Goal: Task Accomplishment & Management: Manage account settings

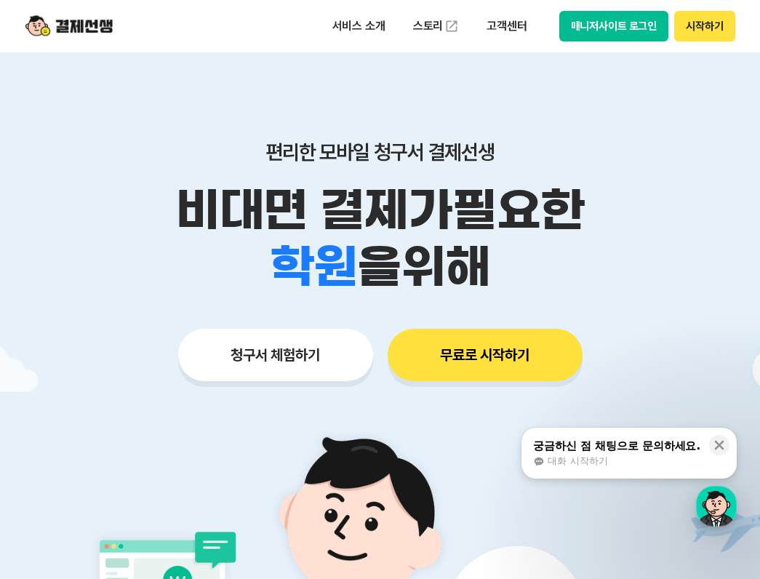
click at [706, 22] on button "시작하기" at bounding box center [705, 26] width 60 height 31
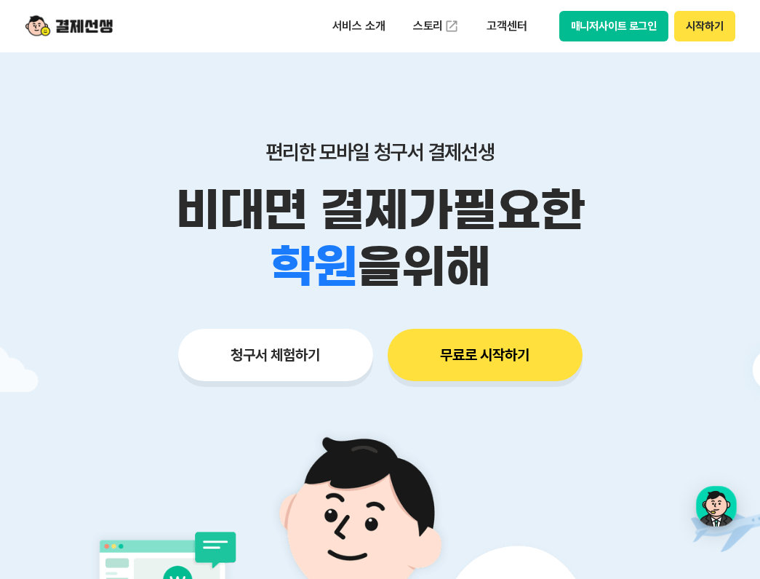
click at [605, 27] on button "매니저사이트 로그인" at bounding box center [615, 26] width 110 height 31
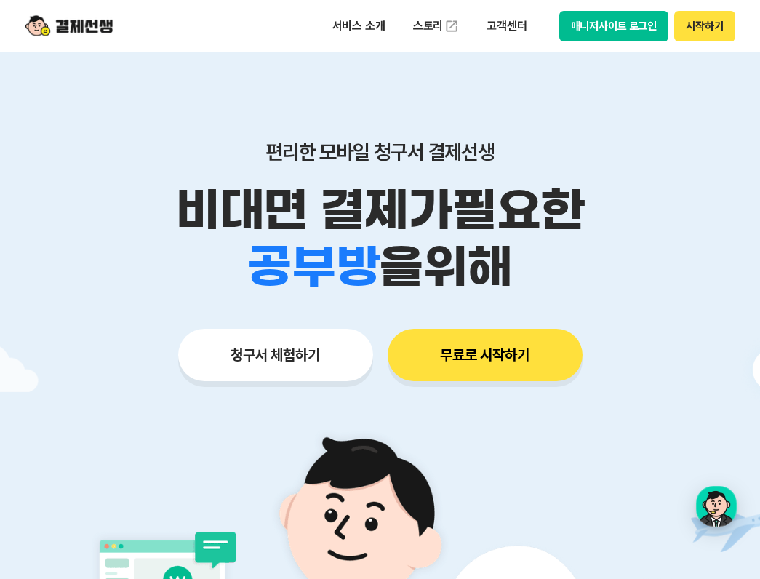
click at [616, 32] on button "매니저사이트 로그인" at bounding box center [615, 26] width 110 height 31
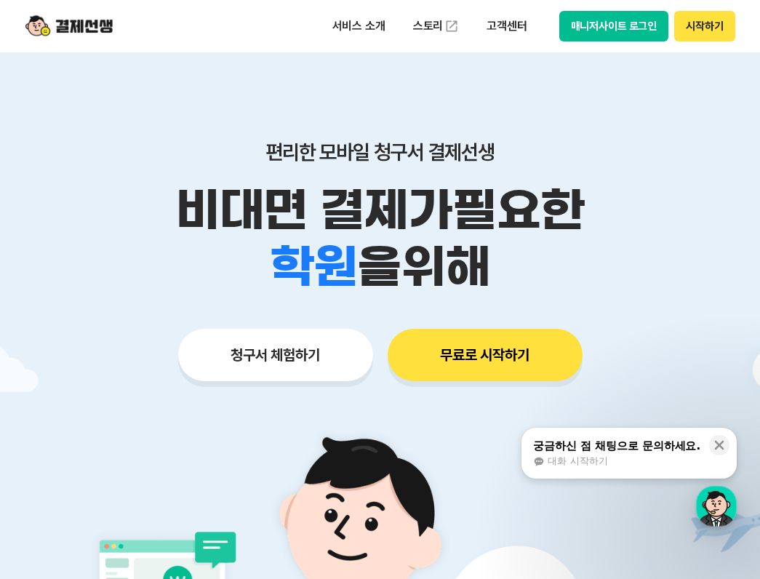
click at [601, 20] on button "매니저사이트 로그인" at bounding box center [615, 26] width 110 height 31
click at [701, 20] on button "시작하기" at bounding box center [705, 26] width 60 height 31
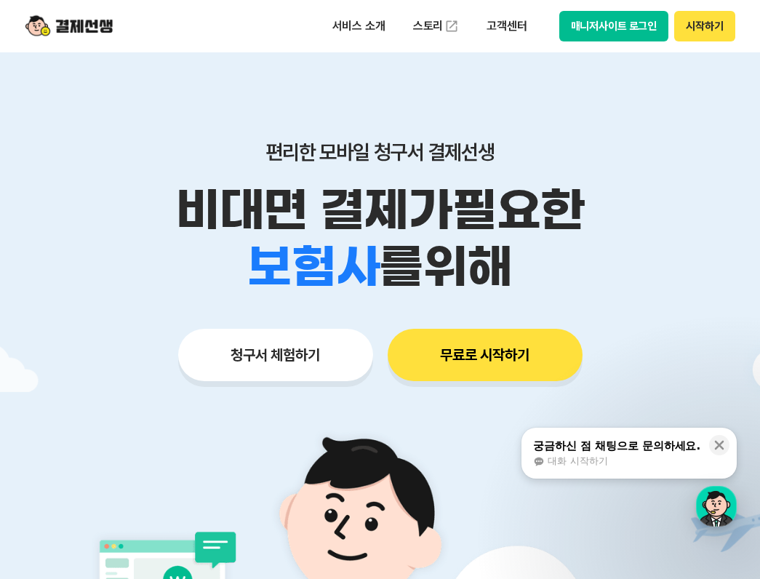
click at [614, 28] on button "매니저사이트 로그인" at bounding box center [615, 26] width 110 height 31
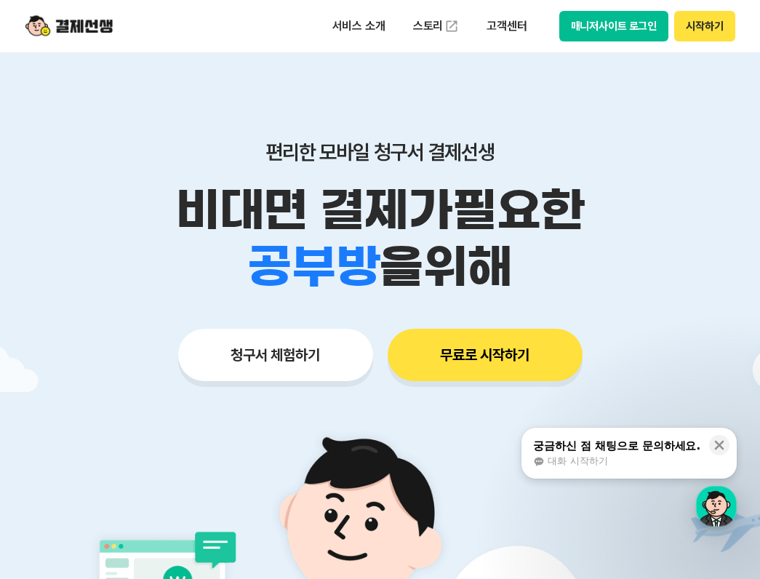
click at [609, 28] on button "매니저사이트 로그인" at bounding box center [615, 26] width 110 height 31
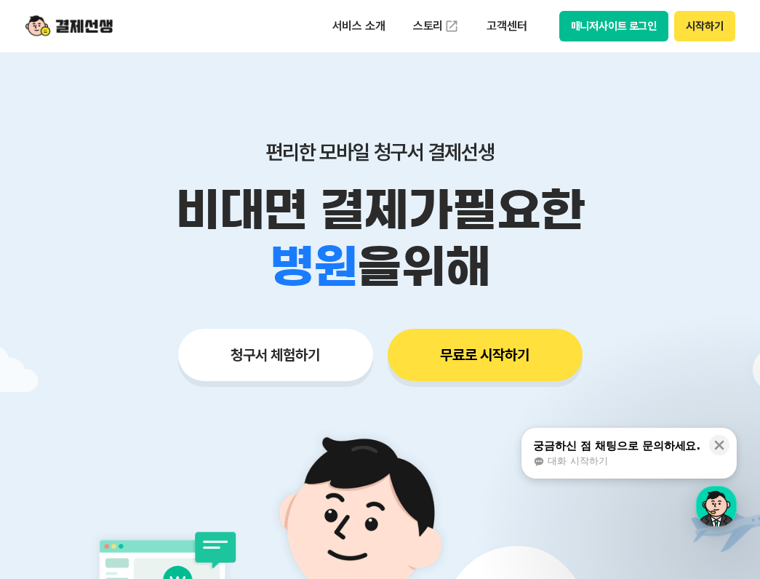
click at [611, 13] on button "매니저사이트 로그인" at bounding box center [615, 26] width 110 height 31
